Goal: Browse casually: Explore the website without a specific task or goal

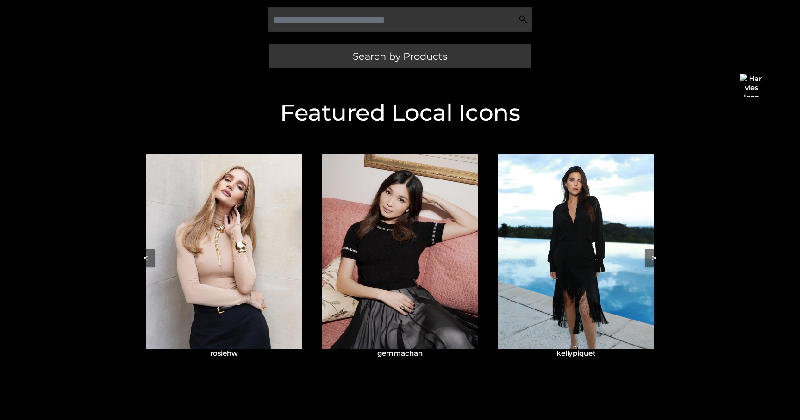
scroll to position [276, 0]
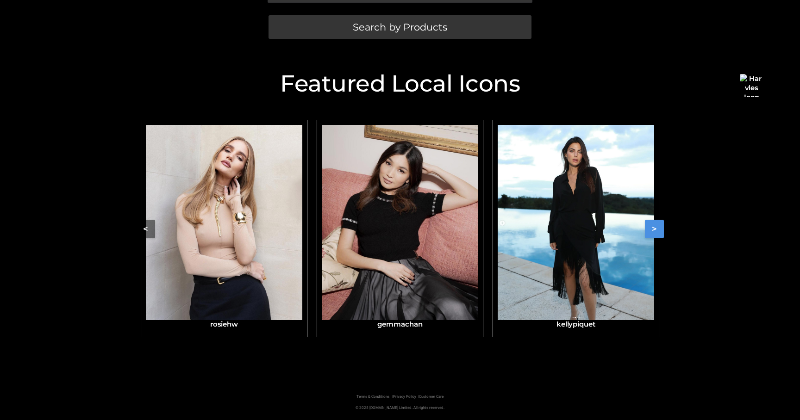
click at [654, 227] on button ">" at bounding box center [654, 229] width 19 height 19
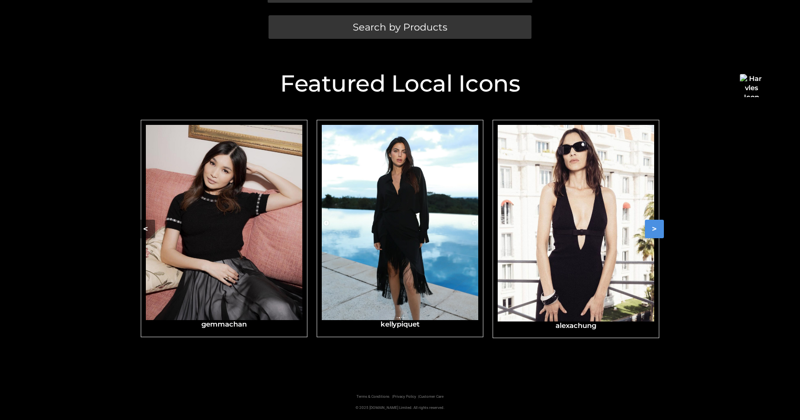
click at [654, 227] on button ">" at bounding box center [654, 229] width 19 height 19
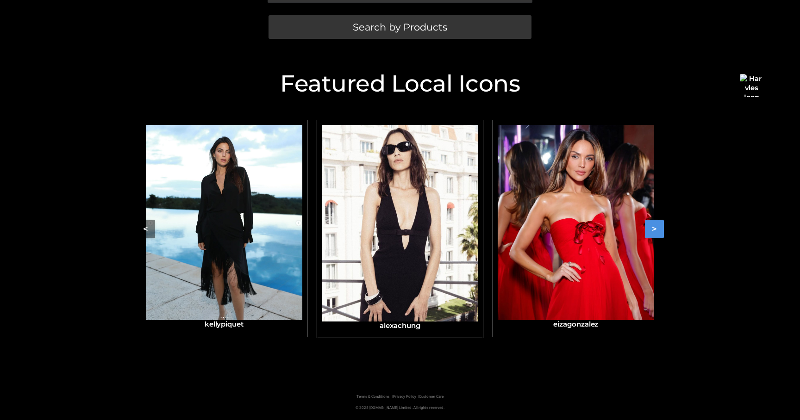
click at [653, 227] on button ">" at bounding box center [654, 229] width 19 height 19
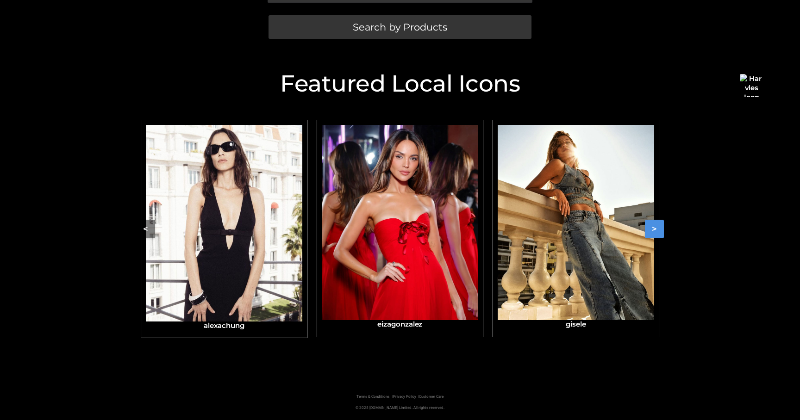
click at [652, 229] on button ">" at bounding box center [654, 229] width 19 height 19
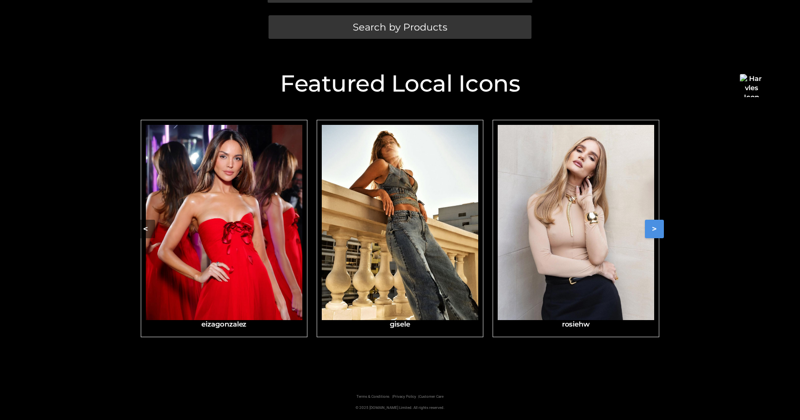
click at [650, 230] on button ">" at bounding box center [654, 229] width 19 height 19
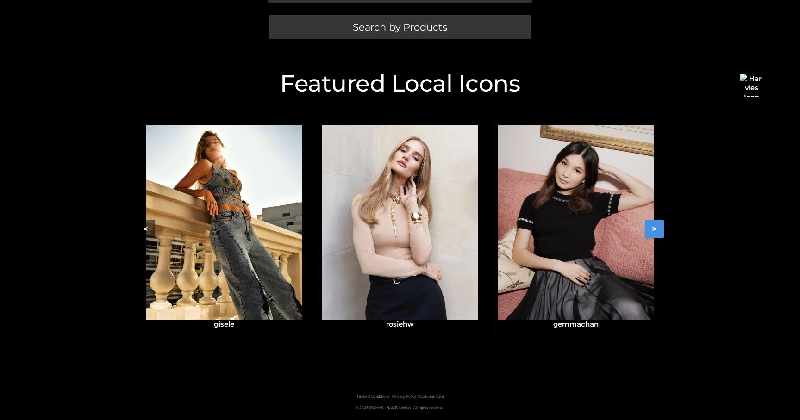
click at [650, 230] on button ">" at bounding box center [654, 229] width 19 height 19
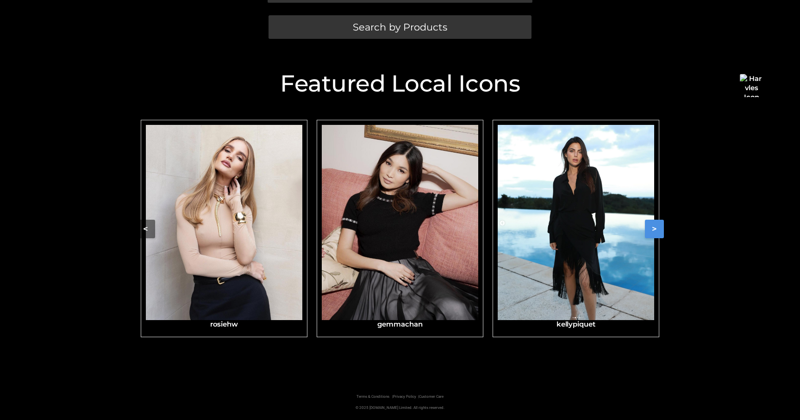
click at [650, 230] on button ">" at bounding box center [654, 229] width 19 height 19
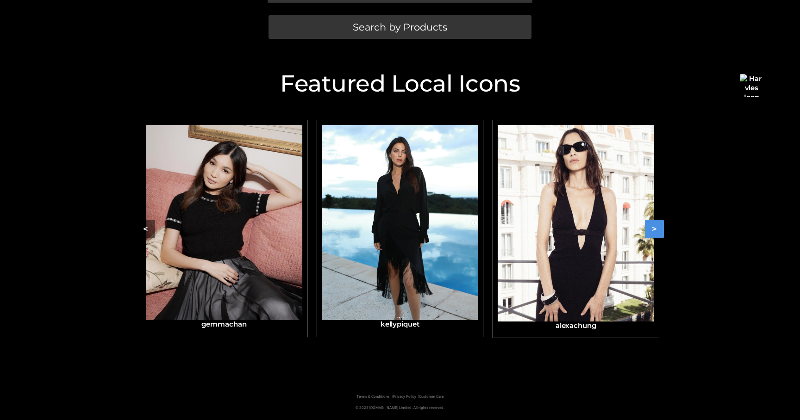
click at [650, 230] on button ">" at bounding box center [654, 229] width 19 height 19
